Goal: Information Seeking & Learning: Understand process/instructions

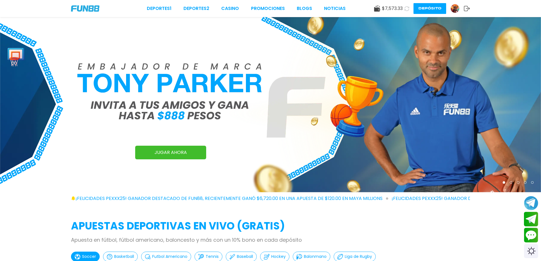
click at [441, 10] on button "Depósito" at bounding box center [430, 8] width 33 height 11
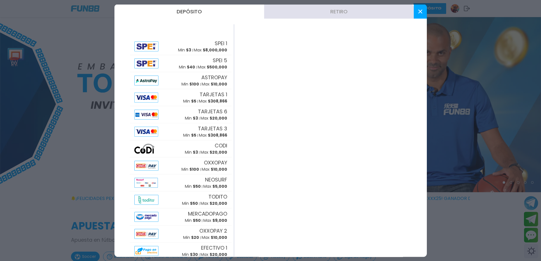
click at [349, 13] on button "Retiro" at bounding box center [339, 11] width 150 height 14
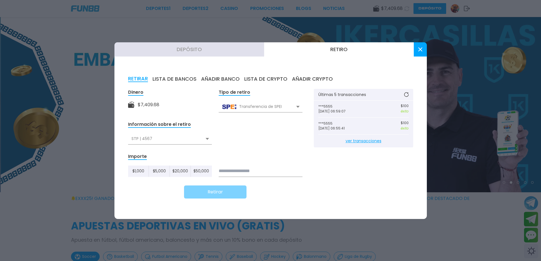
click at [224, 79] on button "AÑADIR BANCO" at bounding box center [220, 79] width 39 height 6
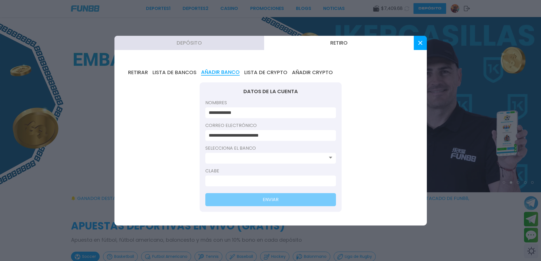
click at [265, 155] on input at bounding box center [269, 158] width 120 height 7
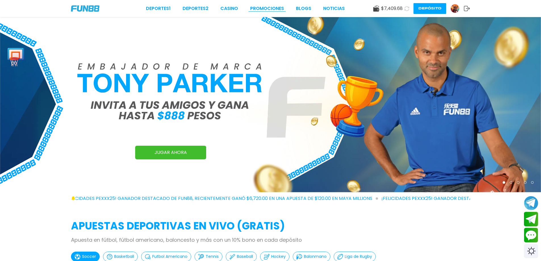
click at [278, 11] on link "Promociones" at bounding box center [267, 8] width 34 height 7
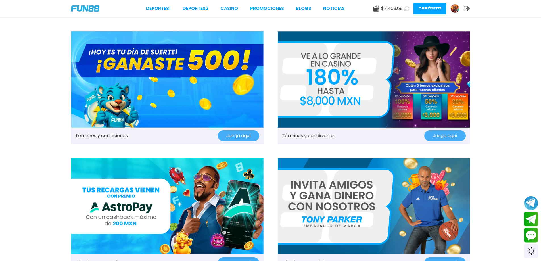
click at [114, 134] on link "Términos y condiciones" at bounding box center [101, 135] width 53 height 7
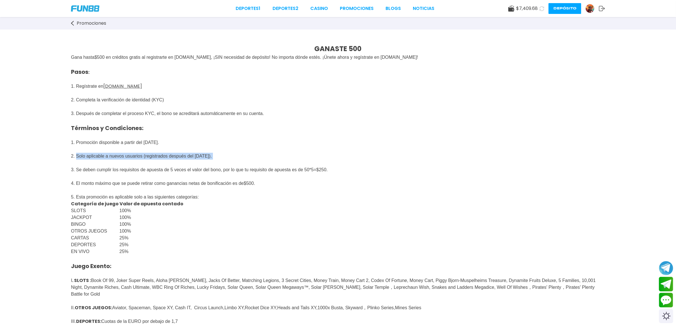
drag, startPoint x: 76, startPoint y: 157, endPoint x: 241, endPoint y: 160, distance: 164.8
click at [241, 160] on p "Pasos : 1. Regístrate en [DOMAIN_NAME] 2. Completa la verificación de identidad…" at bounding box center [338, 117] width 534 height 113
copy span "Solo aplicable a nuevos usuarios (registrados después del [DATE])."
